Goal: Task Accomplishment & Management: Manage account settings

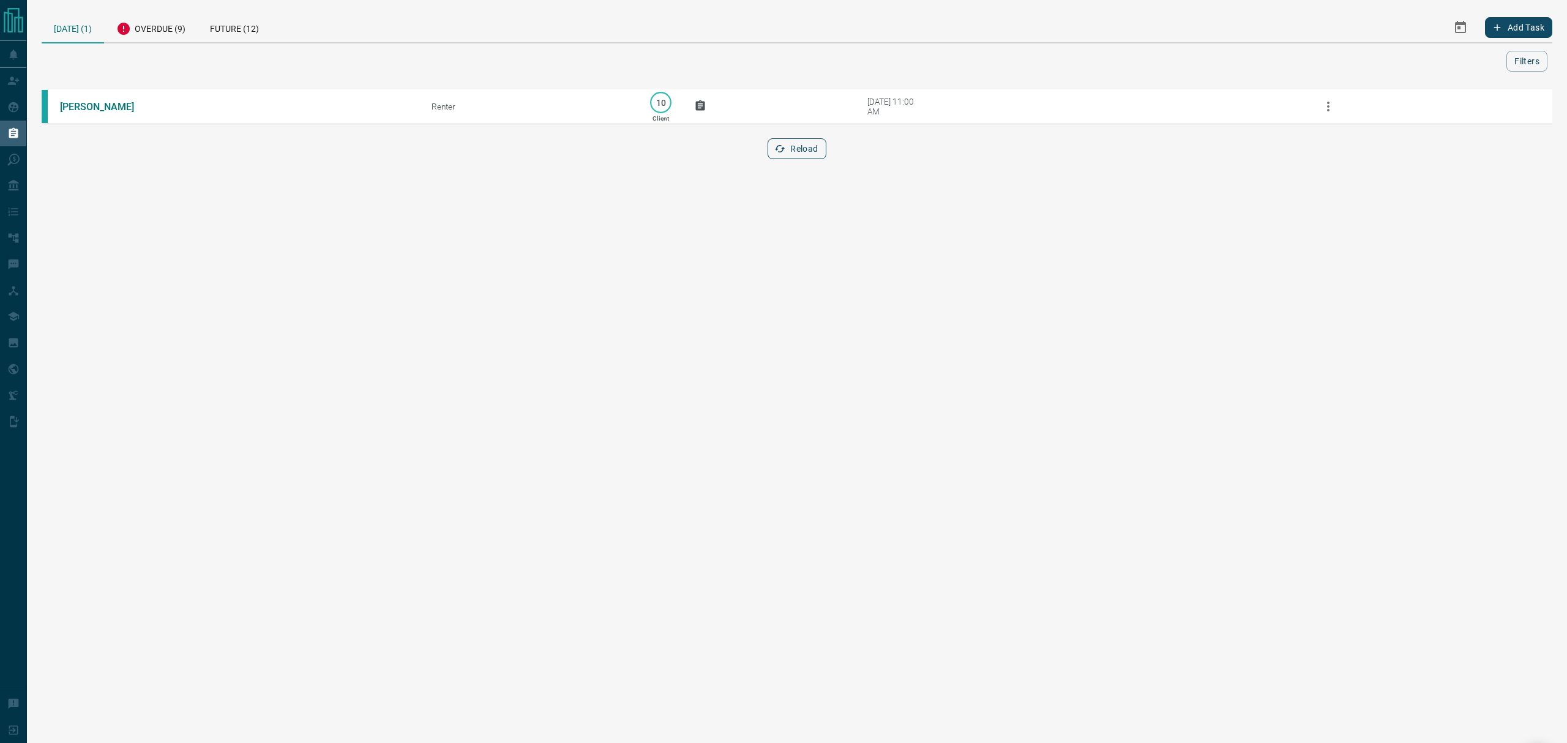
click at [798, 144] on button "Reload" at bounding box center [797, 148] width 58 height 21
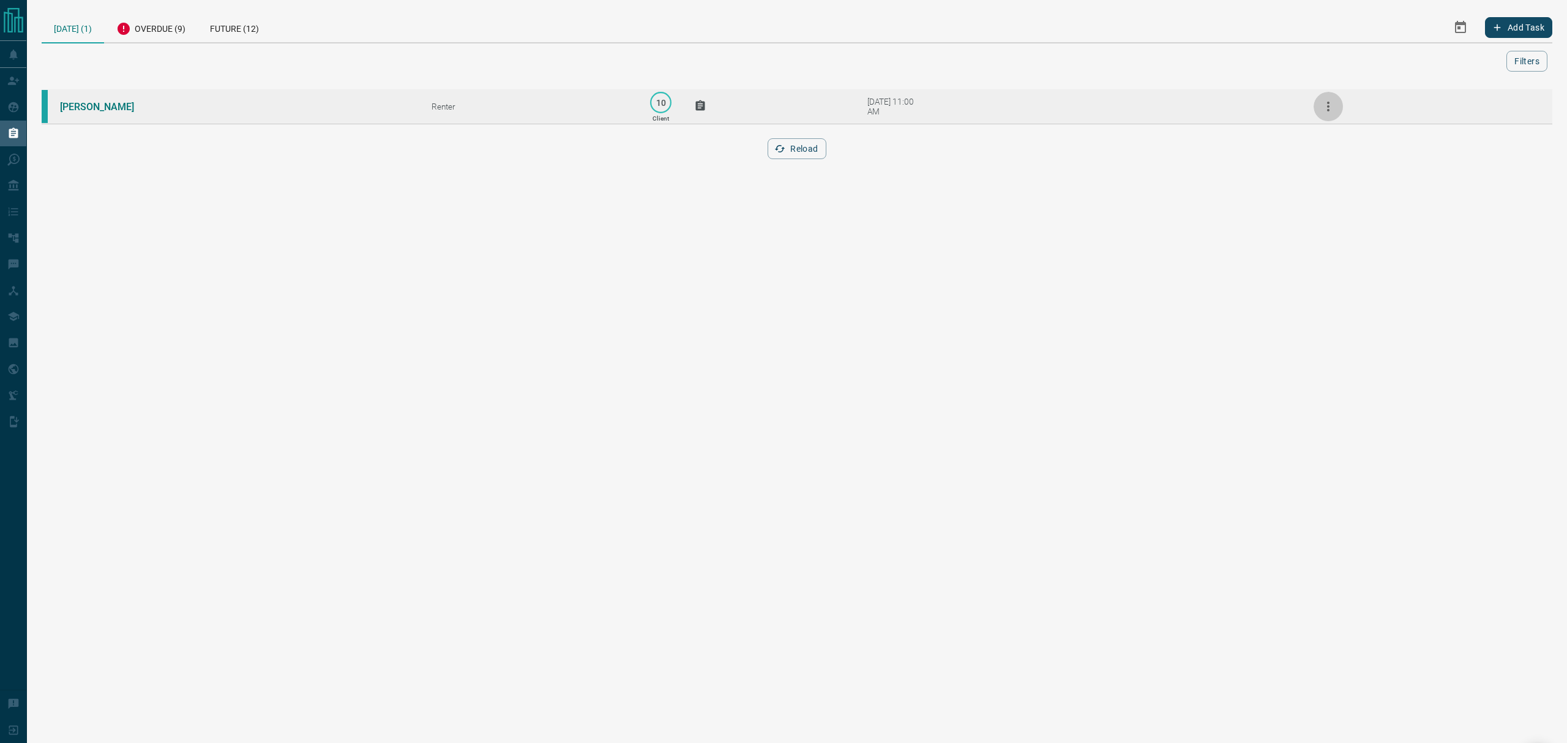
click at [1330, 108] on icon "button" at bounding box center [1328, 106] width 15 height 15
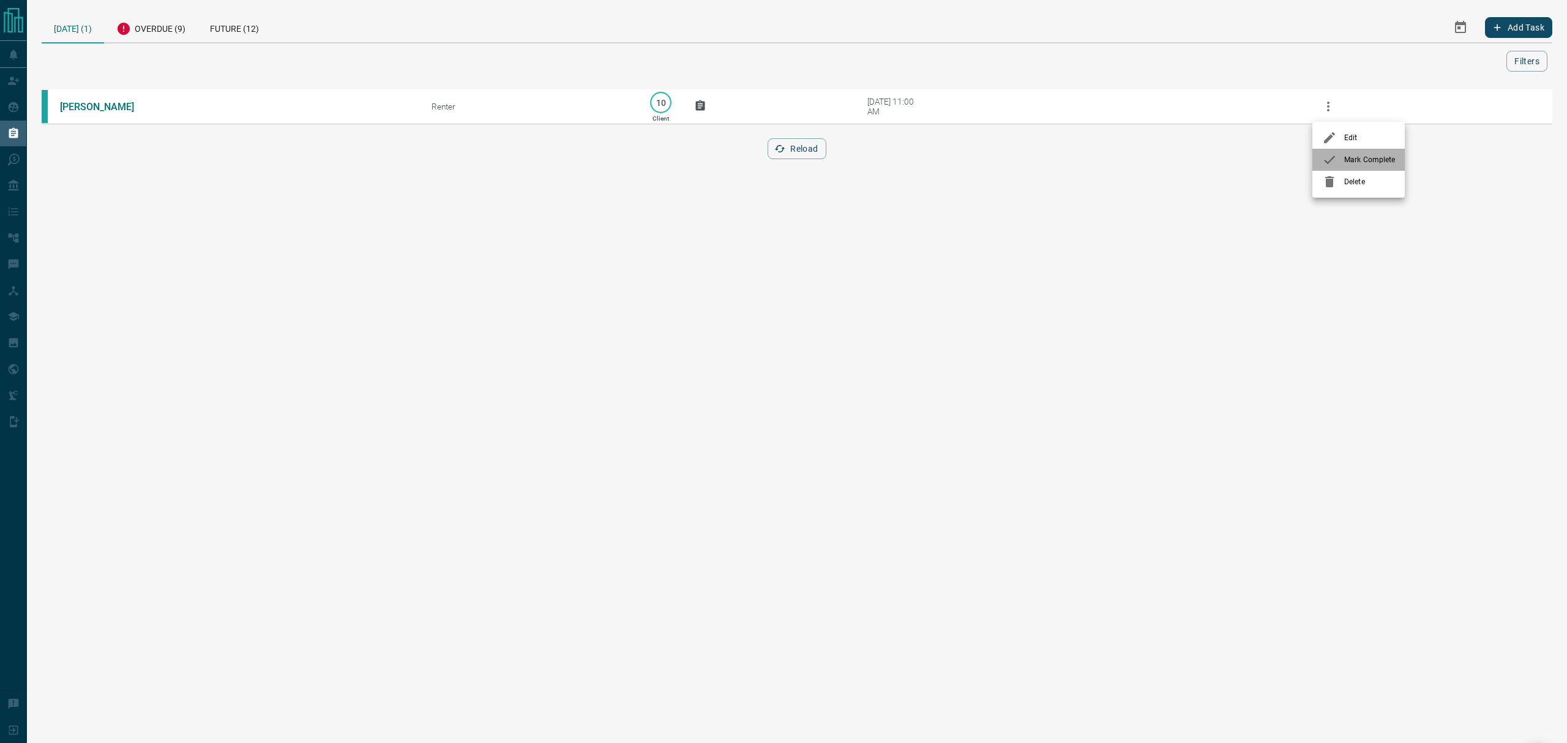
click at [1345, 156] on span "Mark Complete" at bounding box center [1370, 159] width 51 height 11
click at [798, 149] on button "Reload" at bounding box center [797, 148] width 58 height 21
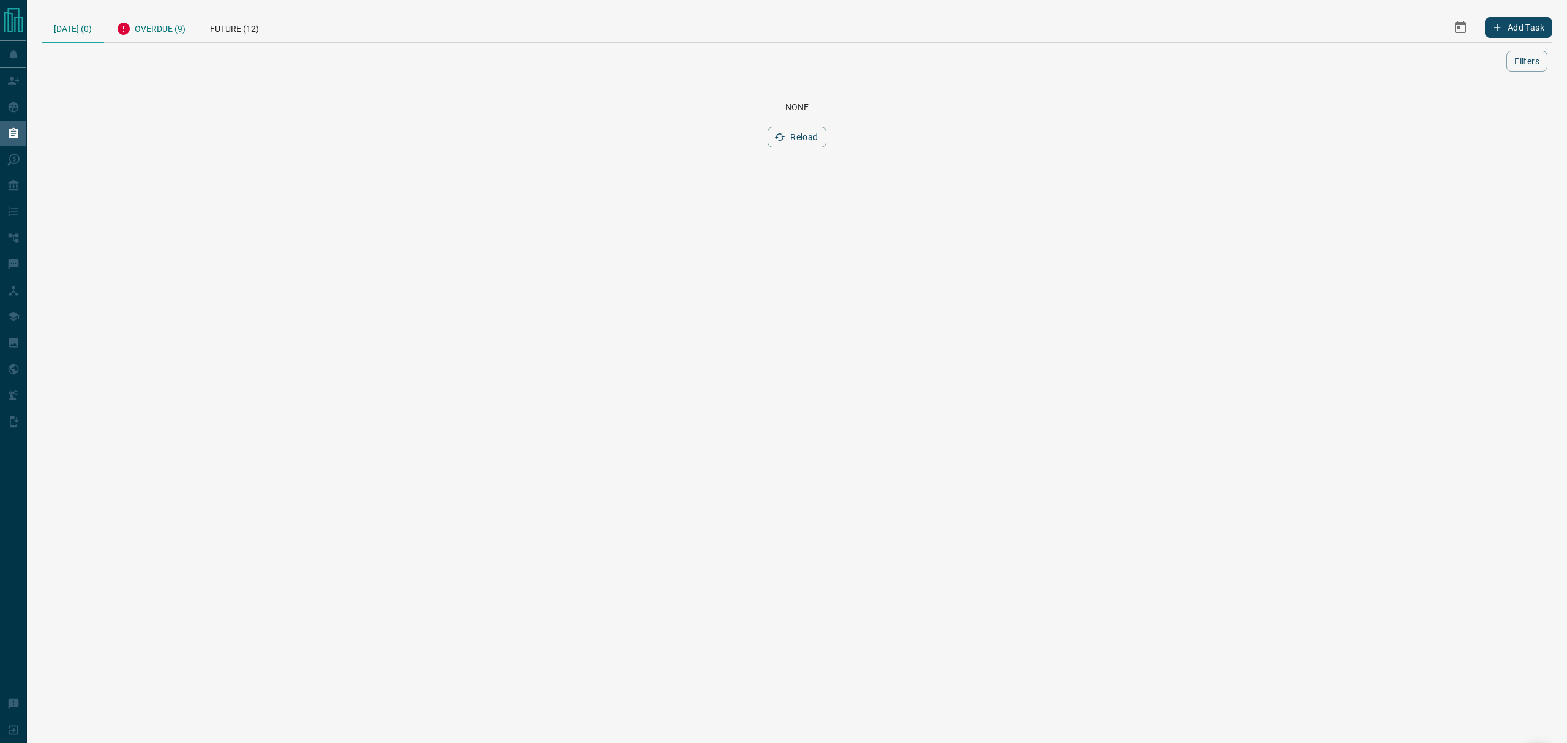
click at [149, 28] on div "Overdue (9)" at bounding box center [151, 27] width 94 height 30
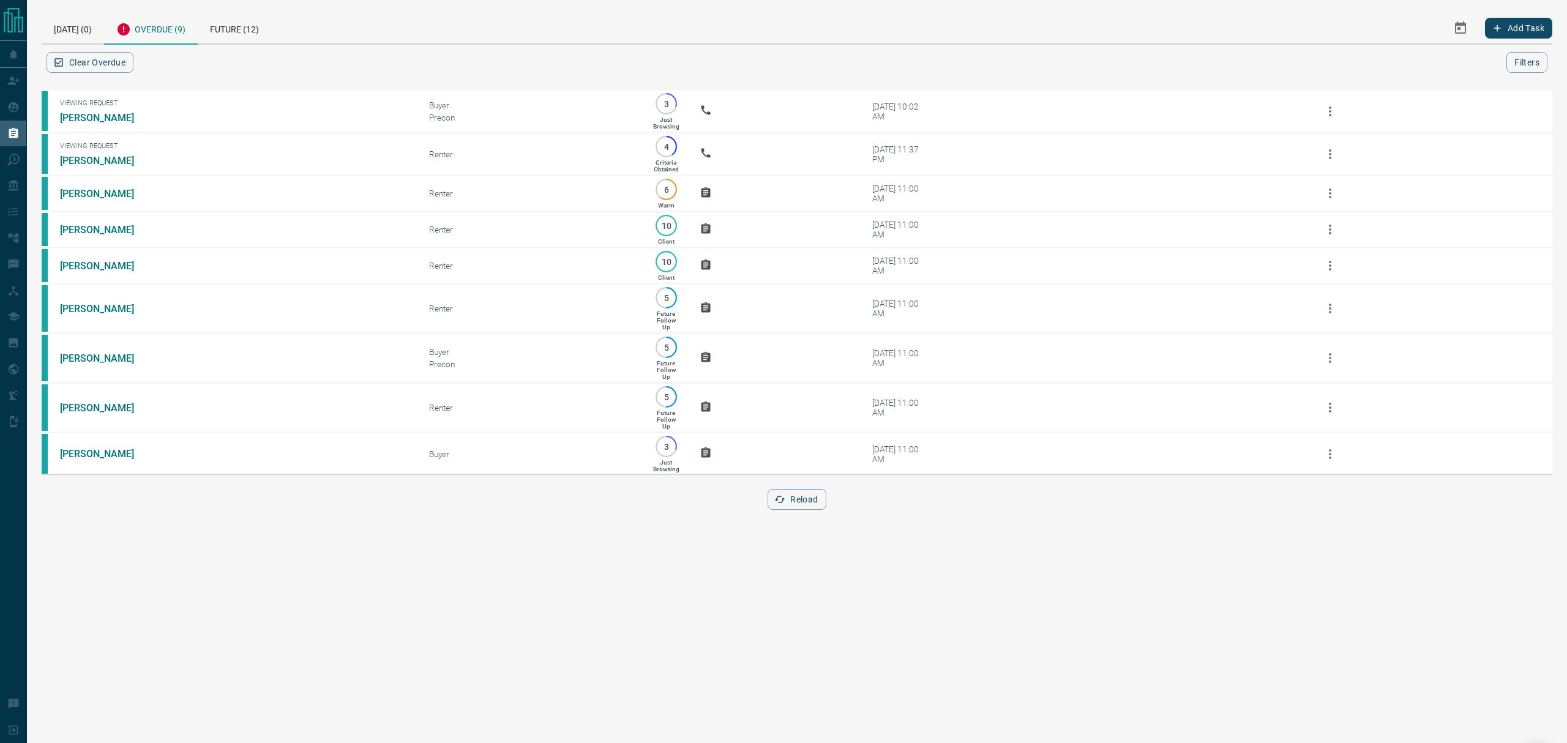
click at [792, 508] on button "Reload" at bounding box center [797, 499] width 58 height 21
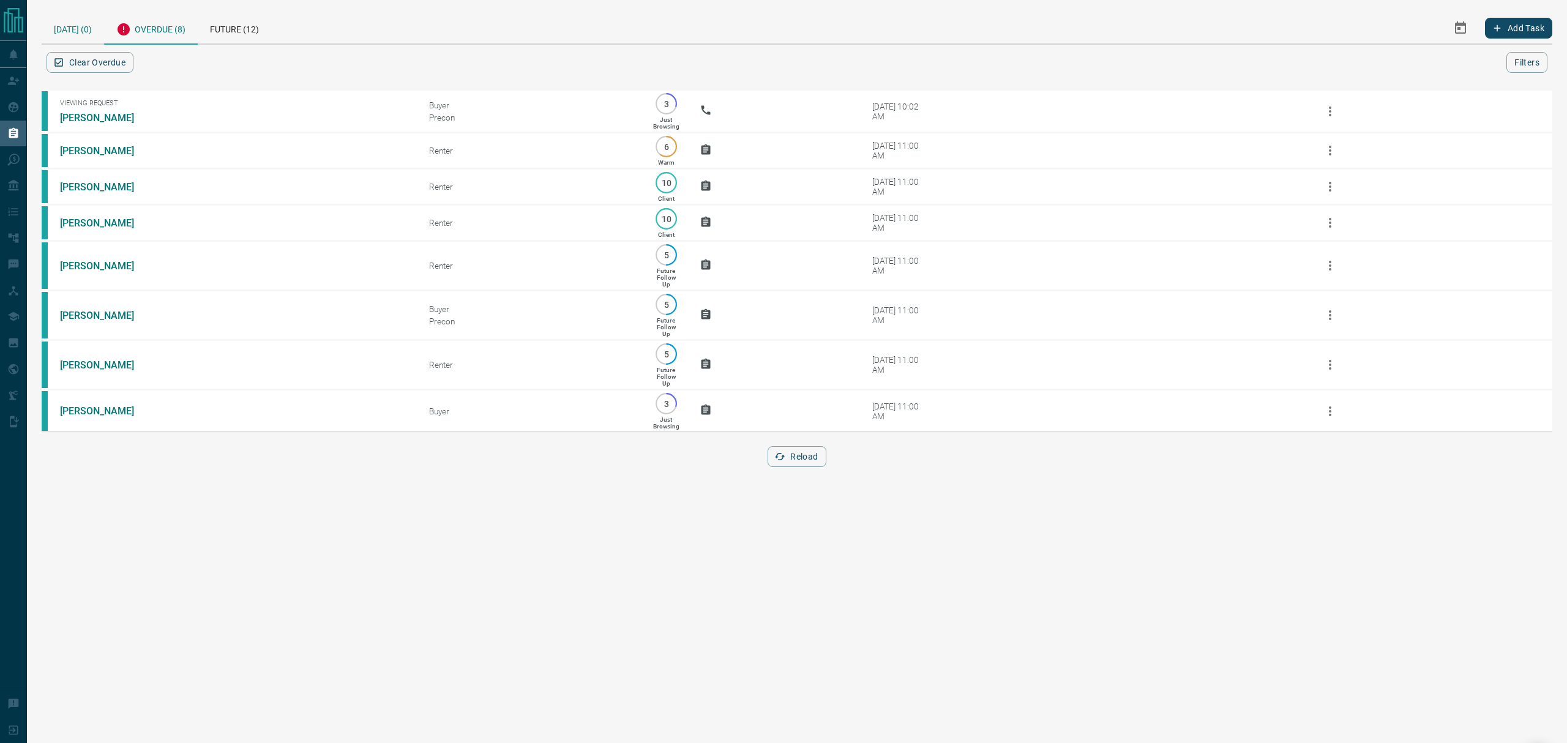
click at [75, 36] on div "Today (0)" at bounding box center [73, 27] width 62 height 31
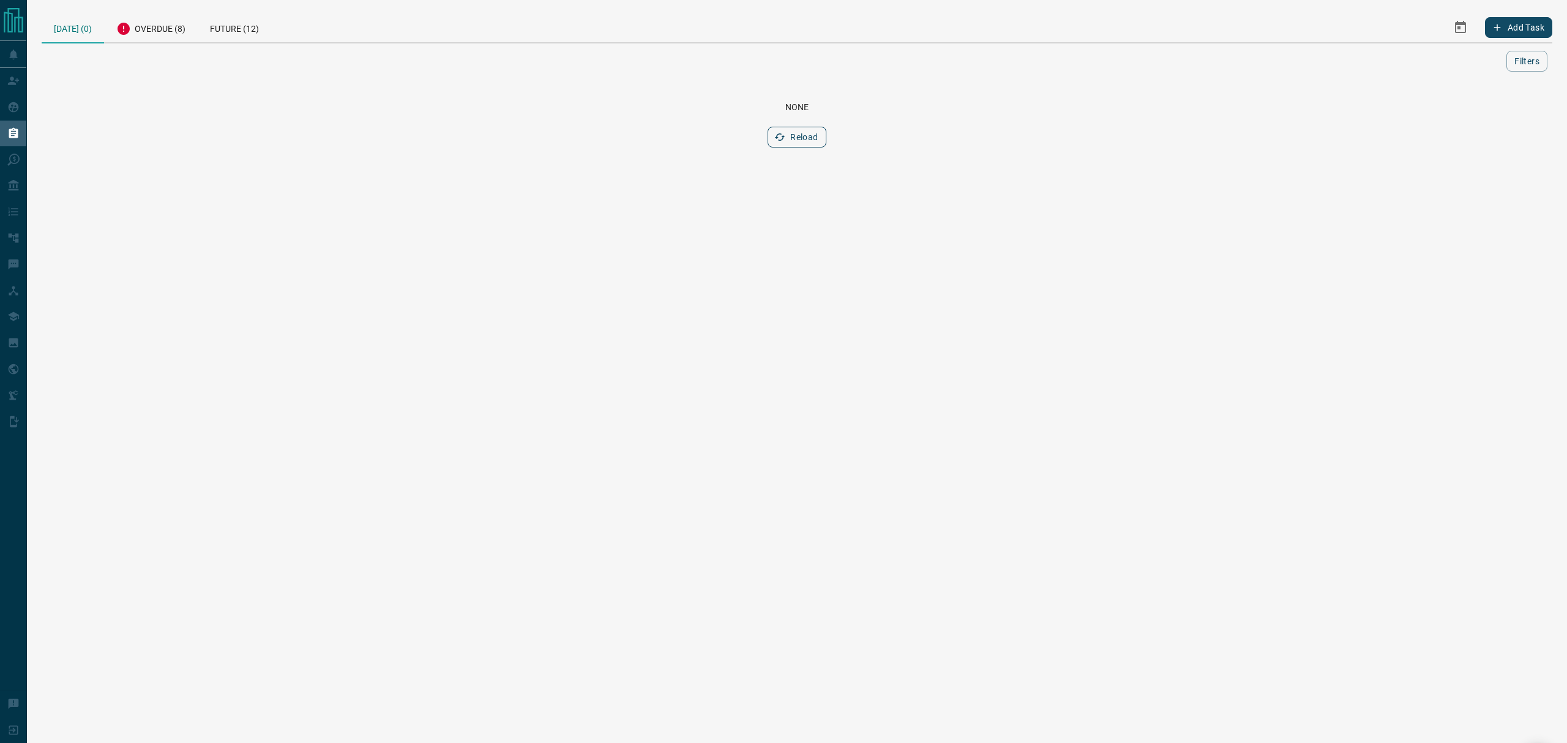
click at [800, 140] on button "Reload" at bounding box center [797, 137] width 58 height 21
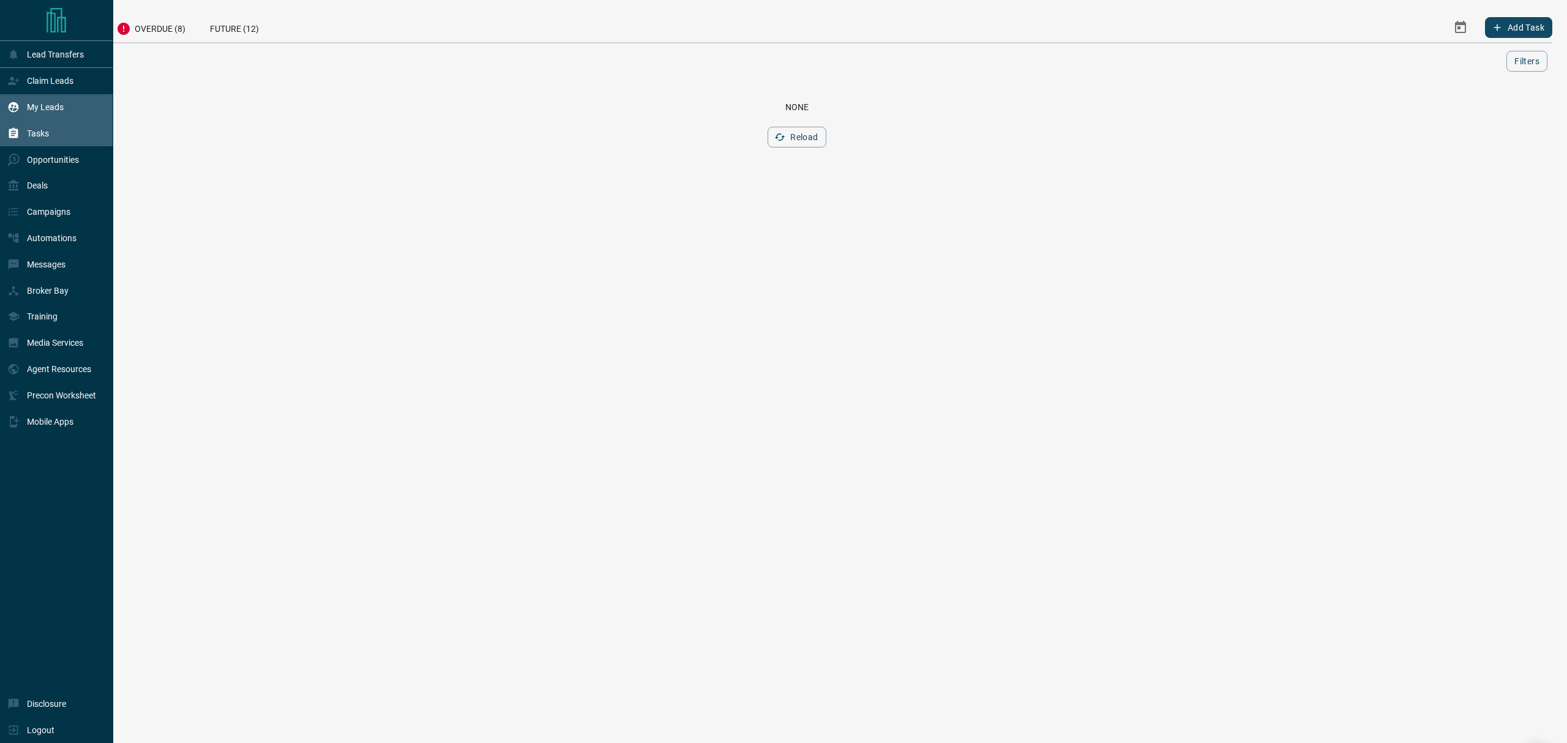
click at [32, 108] on p "My Leads" at bounding box center [45, 107] width 37 height 10
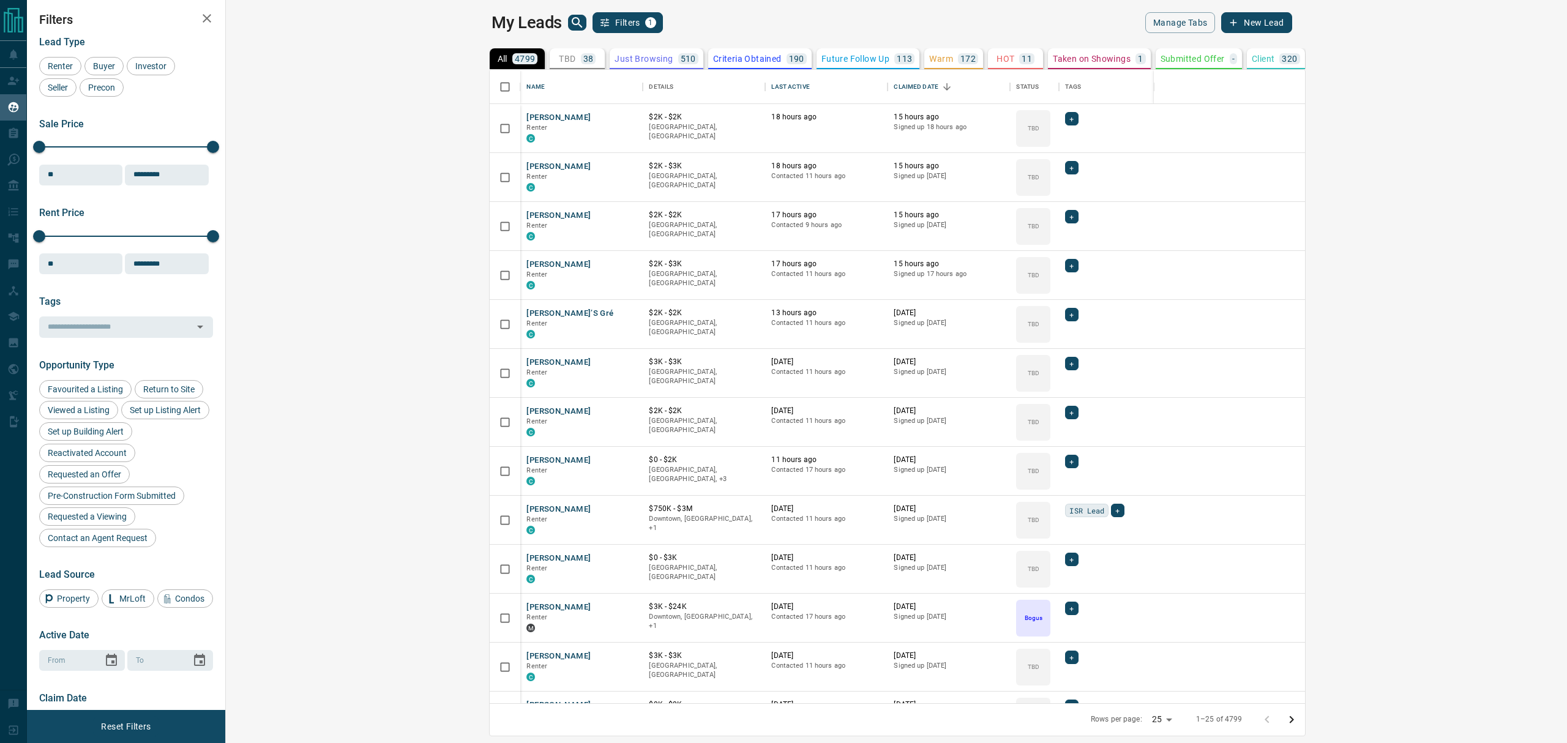
scroll to position [621, 1323]
click at [570, 22] on icon "search button" at bounding box center [577, 22] width 15 height 15
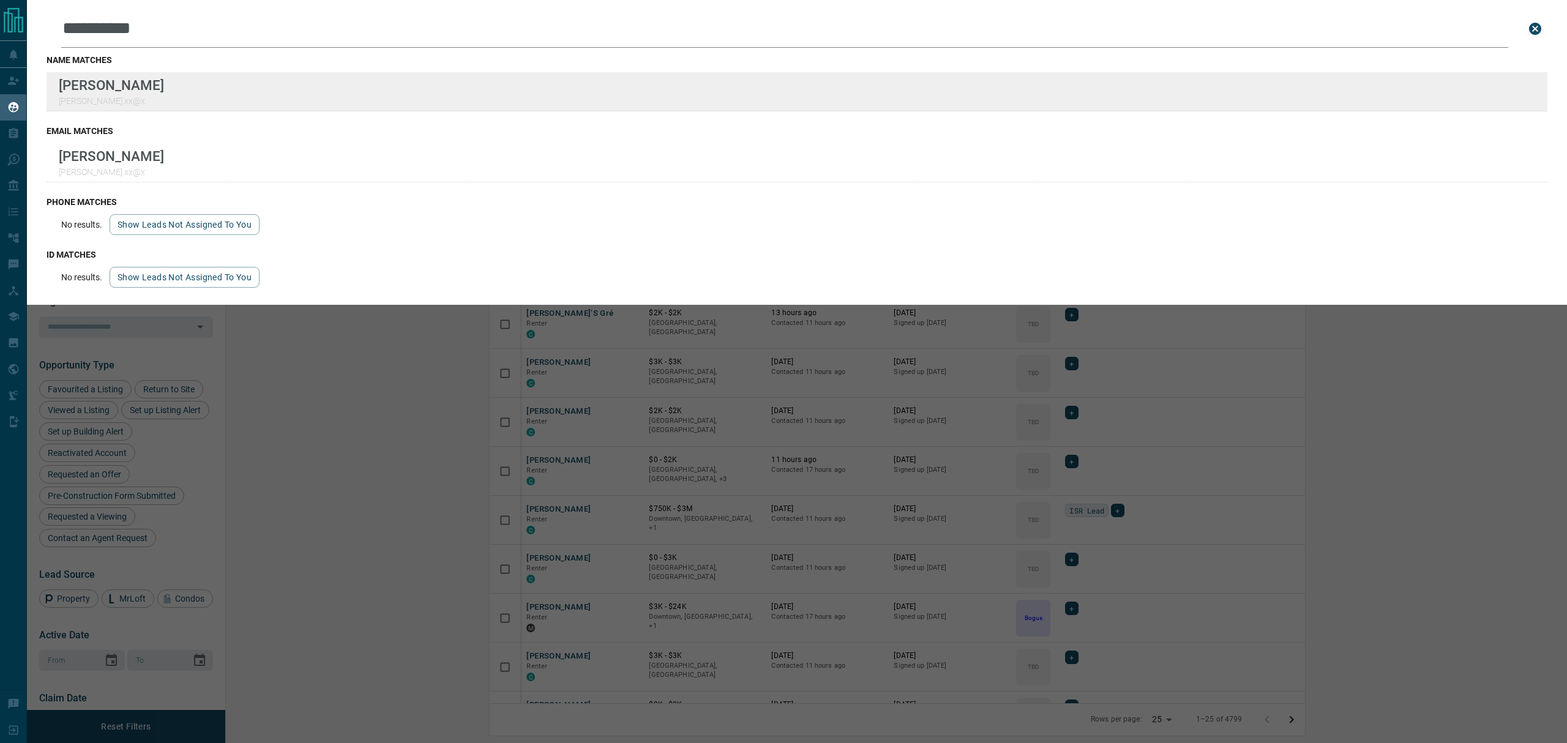
type input "*********"
